Goal: Information Seeking & Learning: Learn about a topic

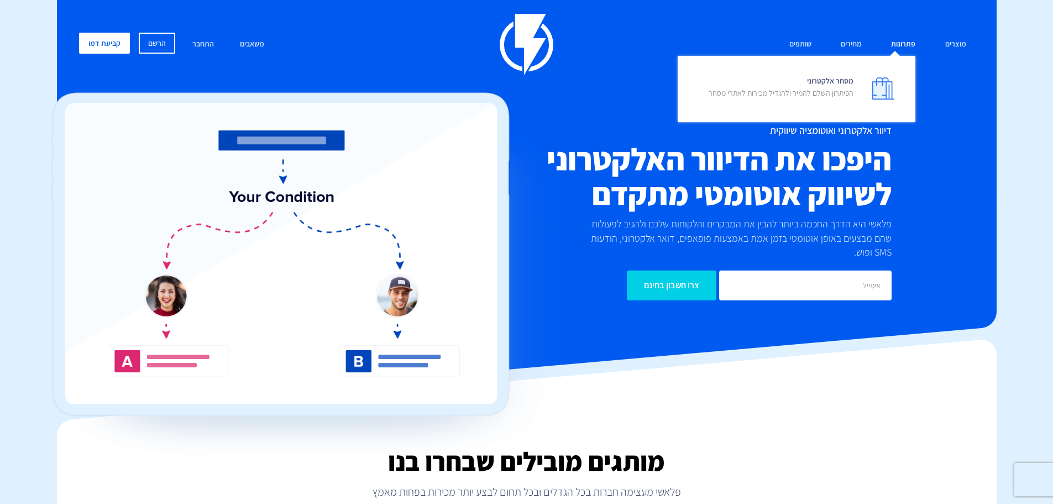
click at [911, 50] on link "פתרונות" at bounding box center [903, 45] width 41 height 24
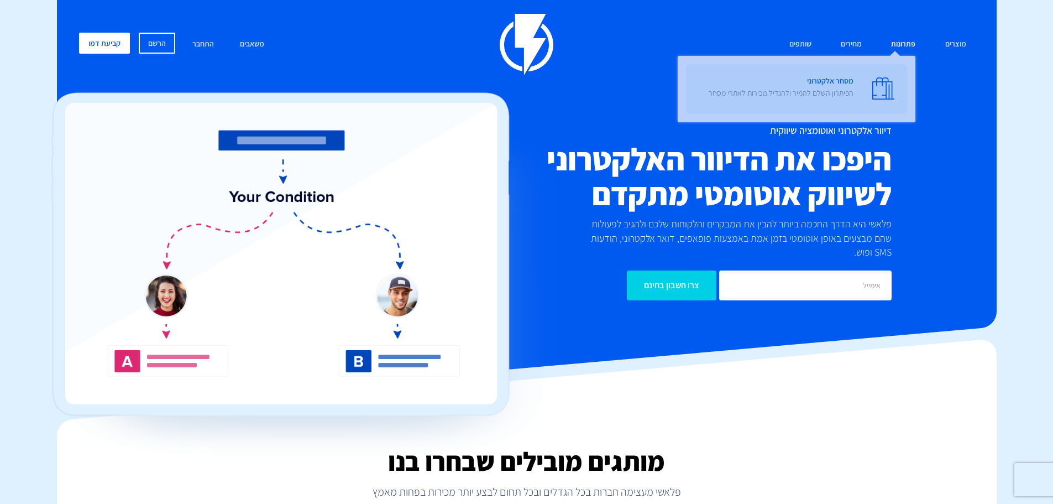
click at [838, 81] on span "מסחר אלקטרוני הפיתרון השלם להמיר ולהגדיל מכירות לאתרי מסחר" at bounding box center [781, 88] width 145 height 32
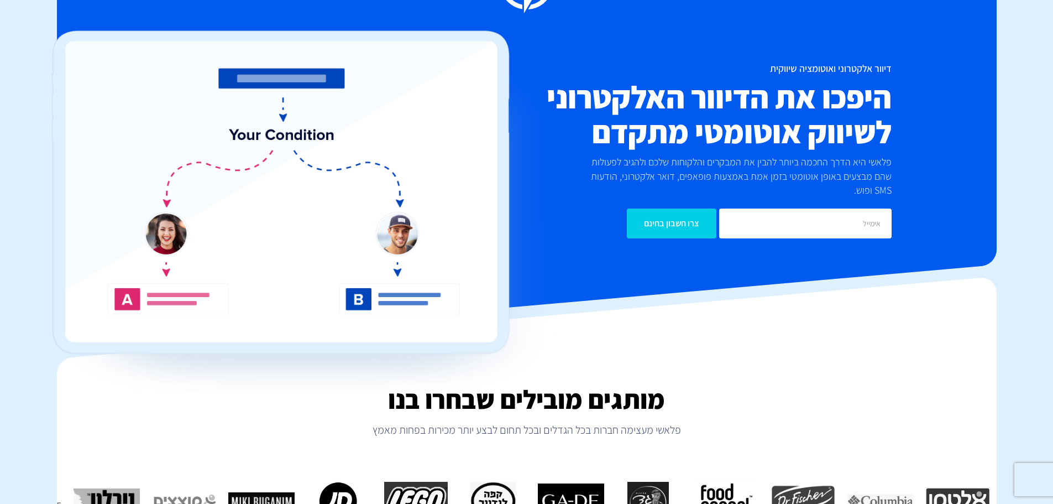
scroll to position [276, 0]
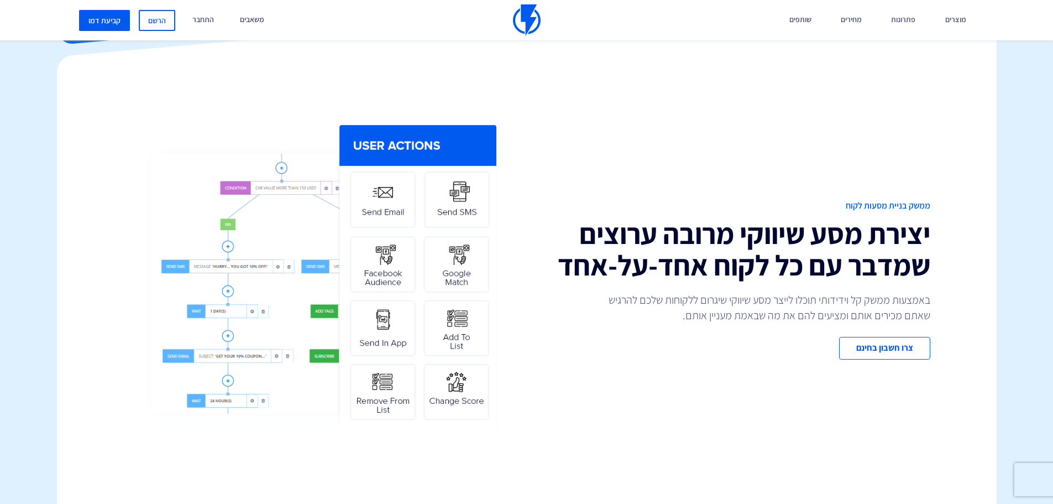
scroll to position [332, 0]
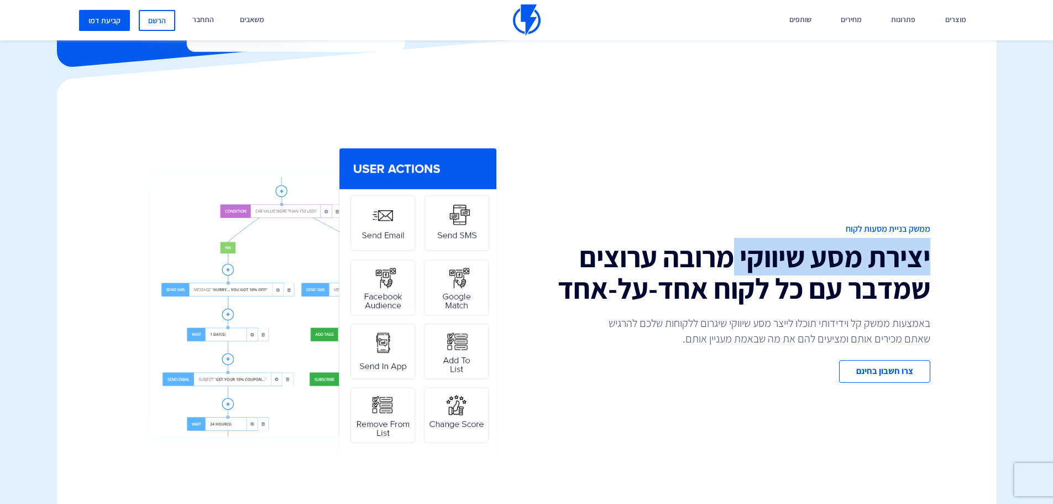
drag, startPoint x: 938, startPoint y: 248, endPoint x: 722, endPoint y: 255, distance: 216.3
click at [722, 255] on div "ממשק בניית מסעות לקוח יצירת מסע שיווקי מרובה ערוצים שמדבר עם כל לקוח אחד-על-אחד…" at bounding box center [733, 303] width 412 height 160
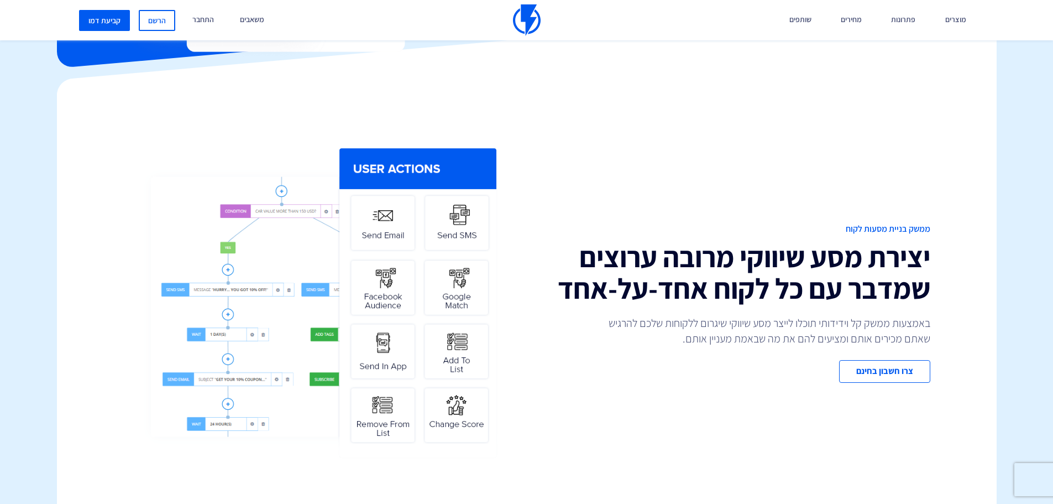
drag, startPoint x: 821, startPoint y: 285, endPoint x: 814, endPoint y: 280, distance: 8.3
click at [814, 280] on h2 "יצירת מסע שיווקי מרובה ערוצים שמדבר עם כל לקוח אחד-על-אחד" at bounding box center [732, 272] width 395 height 63
click at [578, 304] on h2 "יצירת מסע שיווקי מרובה ערוצים שמדבר עם כל לקוח אחד-על-אחד" at bounding box center [732, 272] width 395 height 63
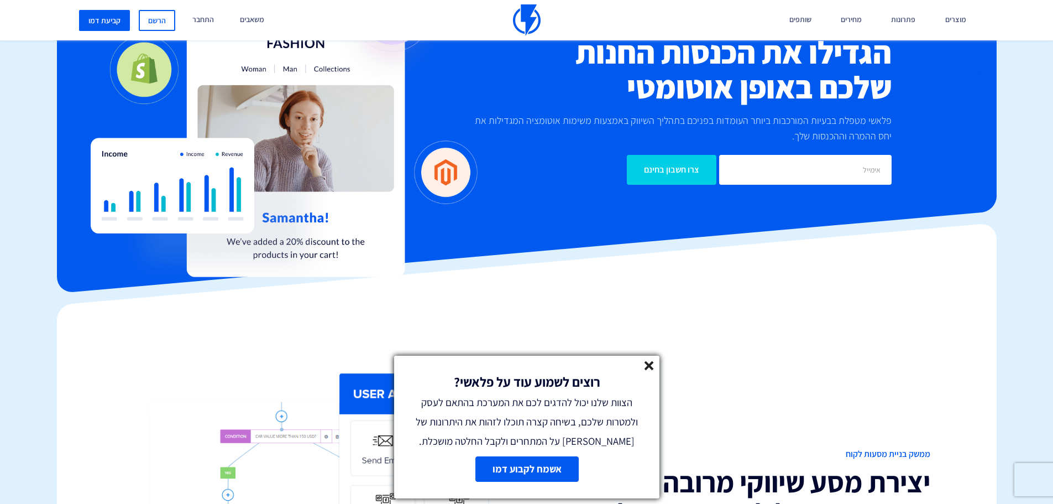
scroll to position [0, 0]
